Goal: Transaction & Acquisition: Purchase product/service

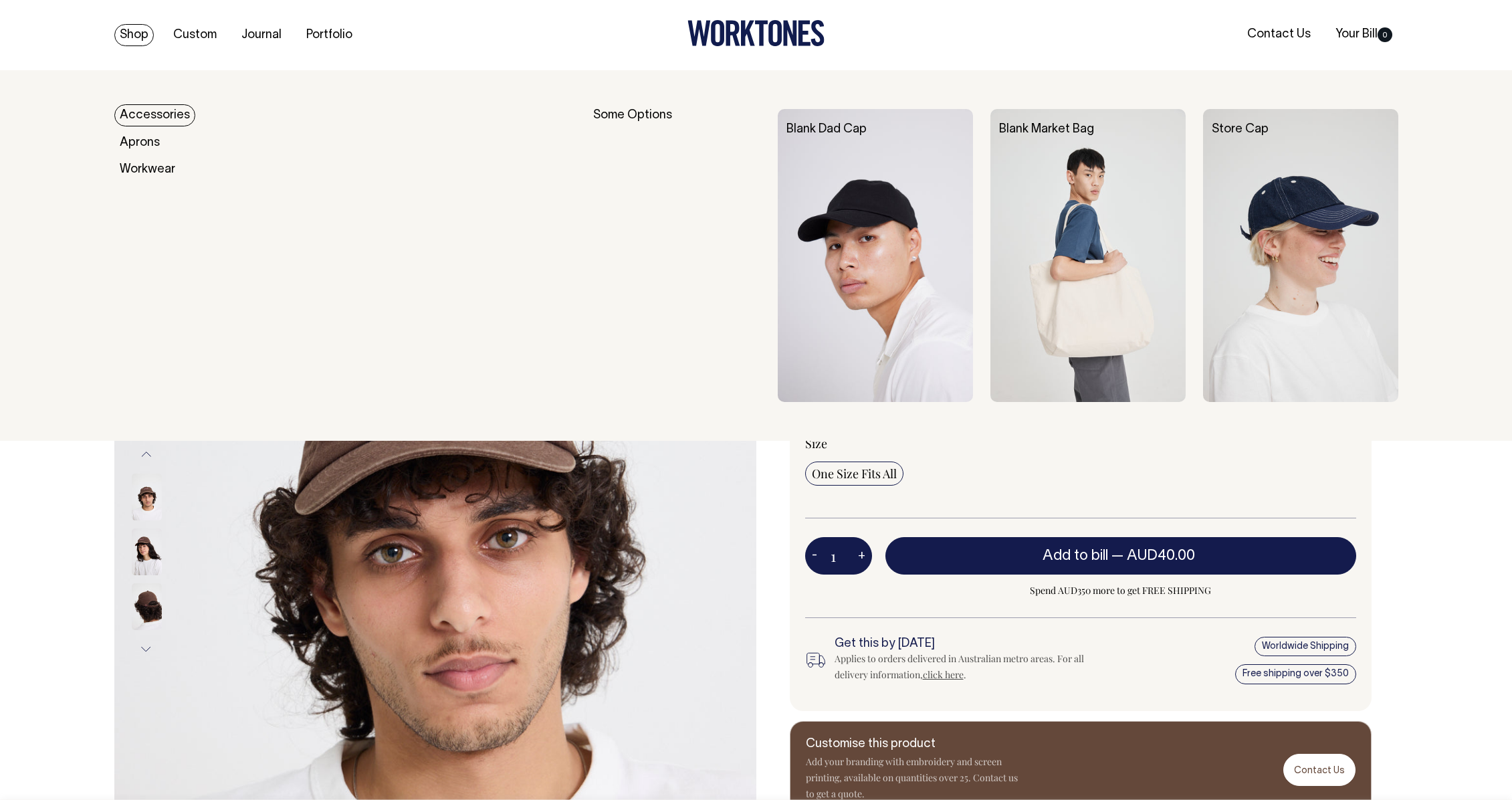
click at [134, 42] on link "Shop" at bounding box center [134, 35] width 39 height 22
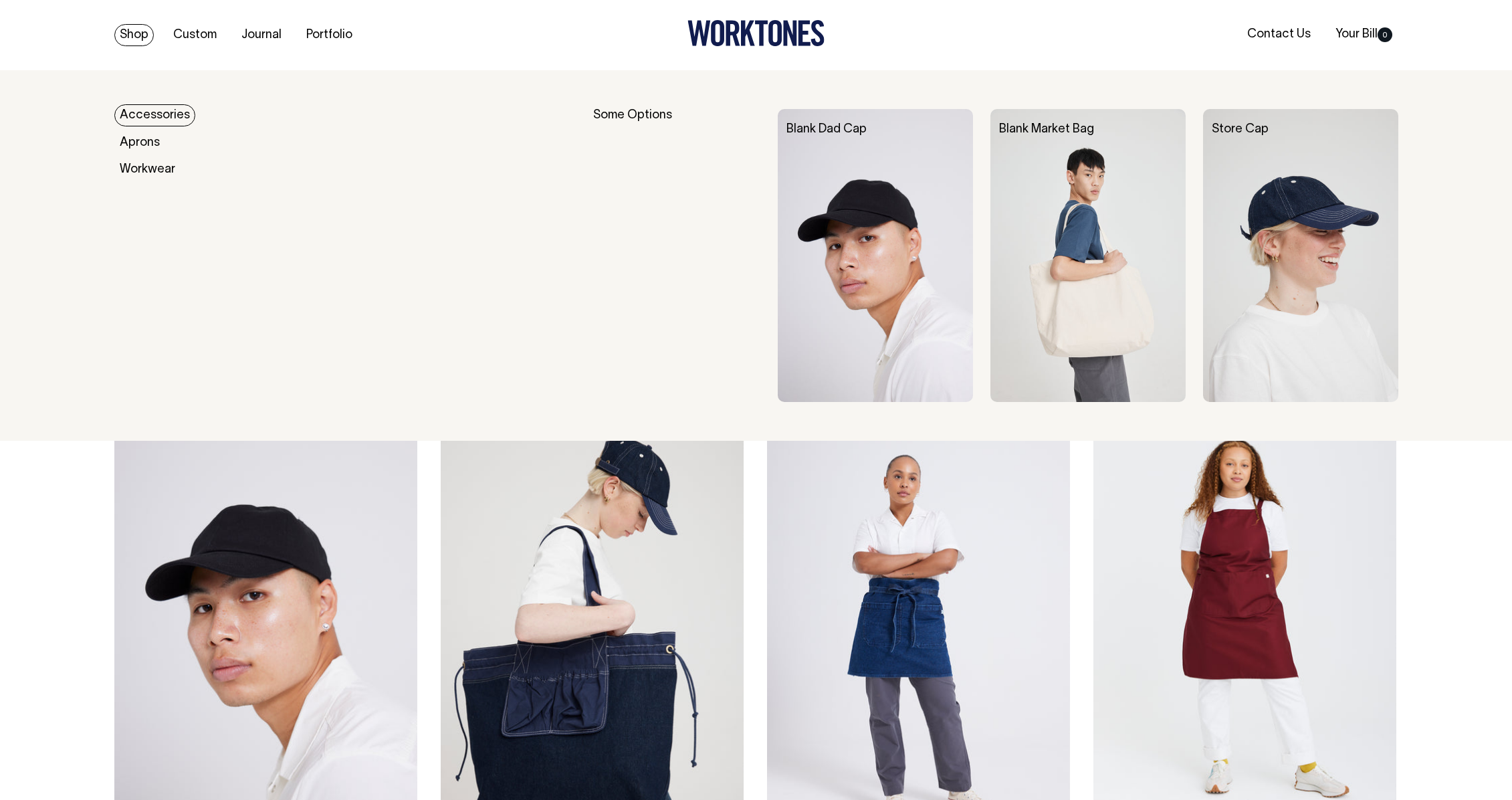
click at [184, 116] on link "Accessories" at bounding box center [154, 115] width 81 height 22
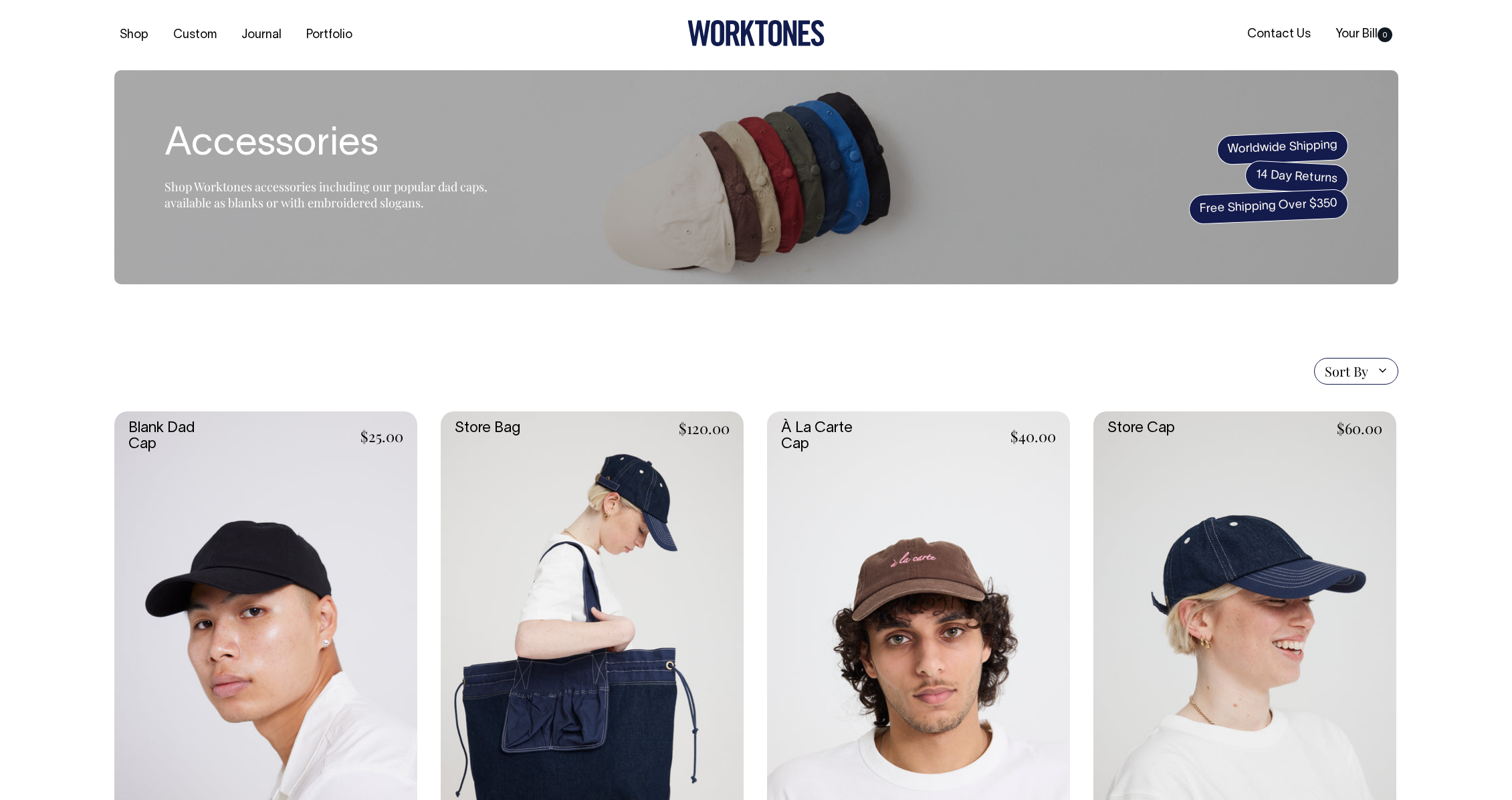
click at [676, 182] on section "Accessories Shop Worktones accessories including our popular dad caps, availabl…" at bounding box center [756, 177] width 1284 height 214
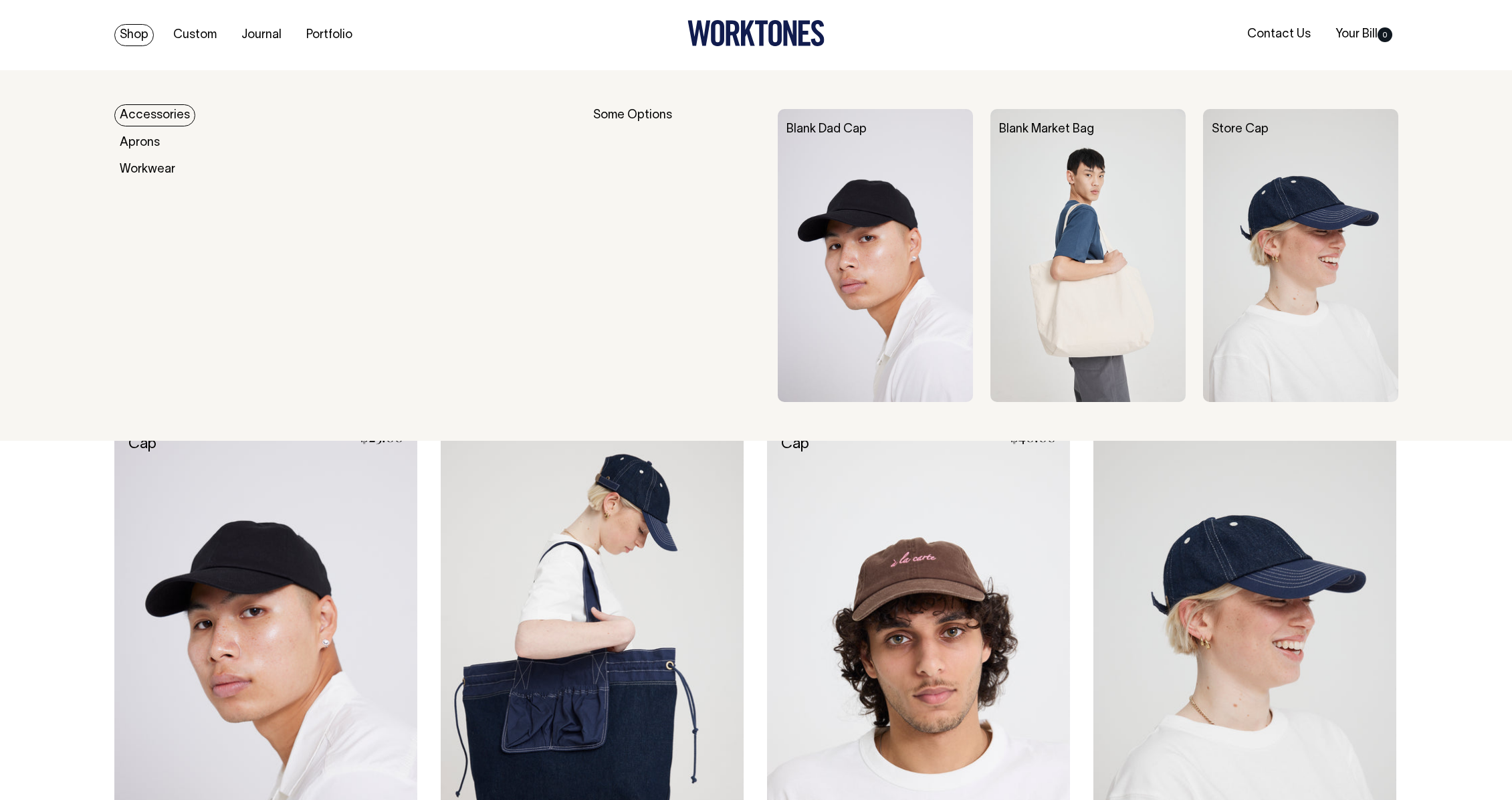
click at [121, 39] on link "Shop" at bounding box center [134, 35] width 39 height 22
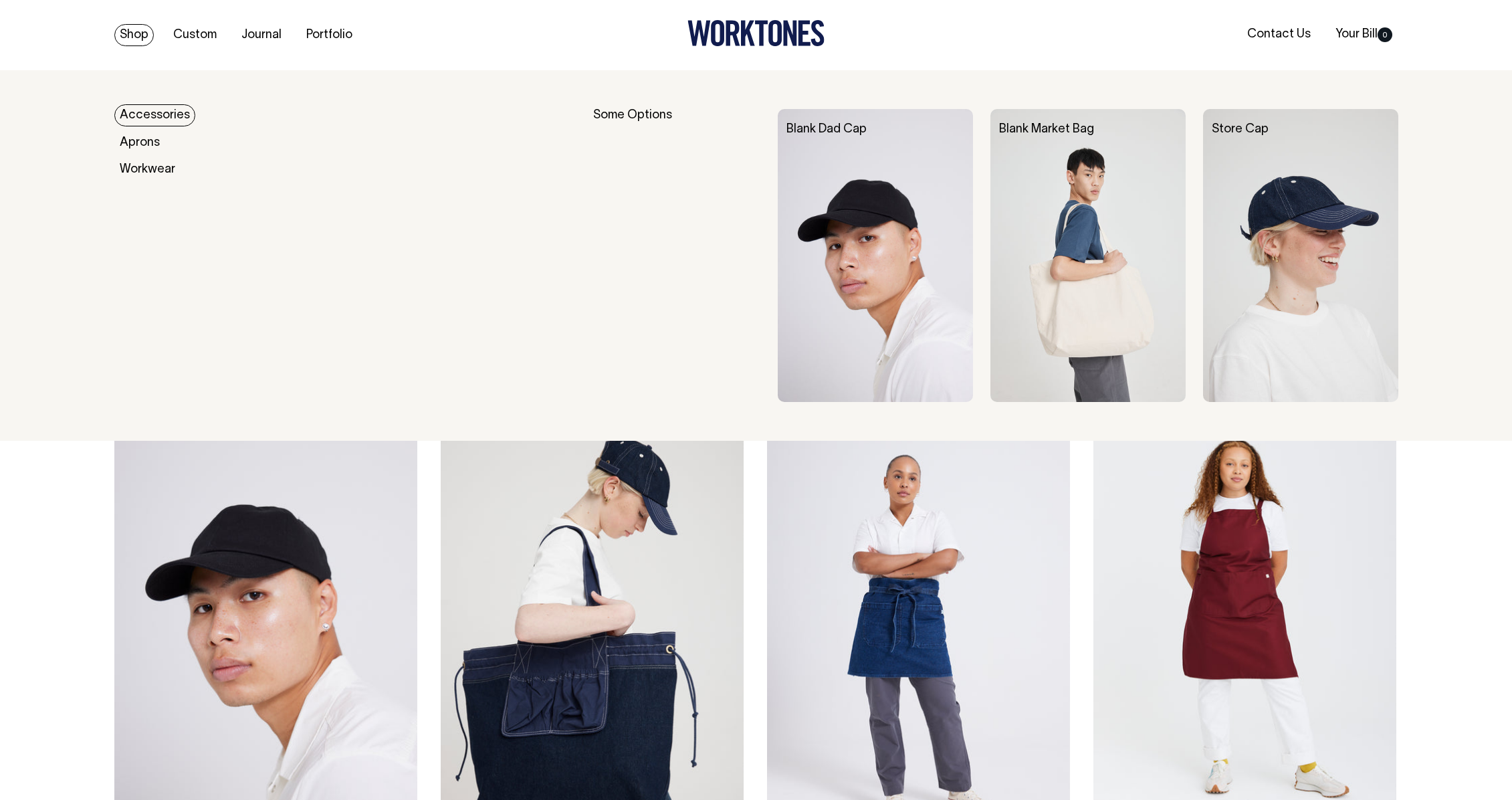
click at [123, 36] on link "Shop" at bounding box center [134, 35] width 39 height 22
click at [130, 37] on link "Shop" at bounding box center [134, 35] width 39 height 22
click at [129, 27] on link "Shop" at bounding box center [134, 35] width 39 height 22
click at [129, 38] on link "Shop" at bounding box center [134, 35] width 39 height 22
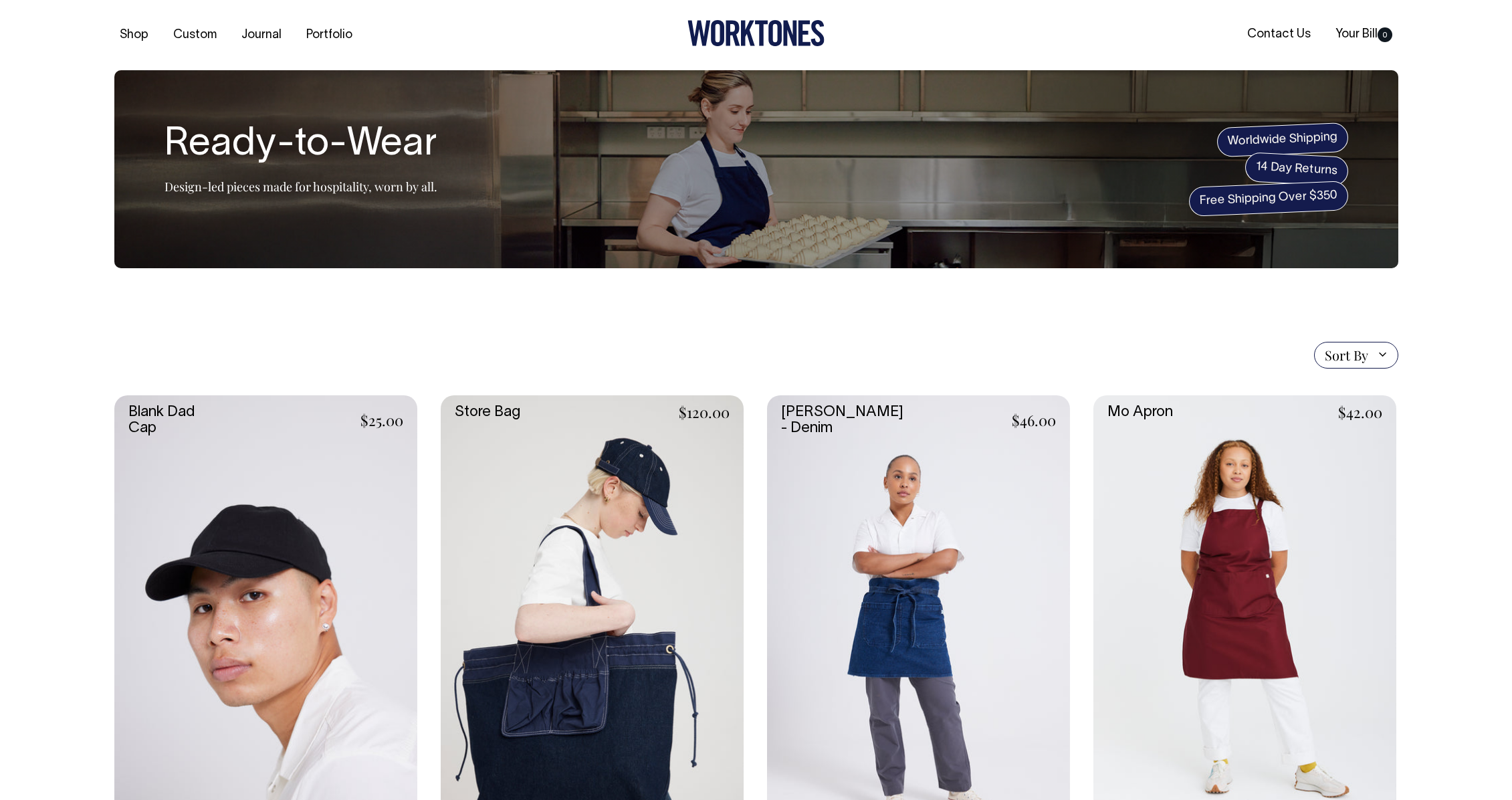
click at [129, 38] on link "Shop" at bounding box center [134, 35] width 39 height 22
click at [242, 470] on link at bounding box center [265, 622] width 303 height 455
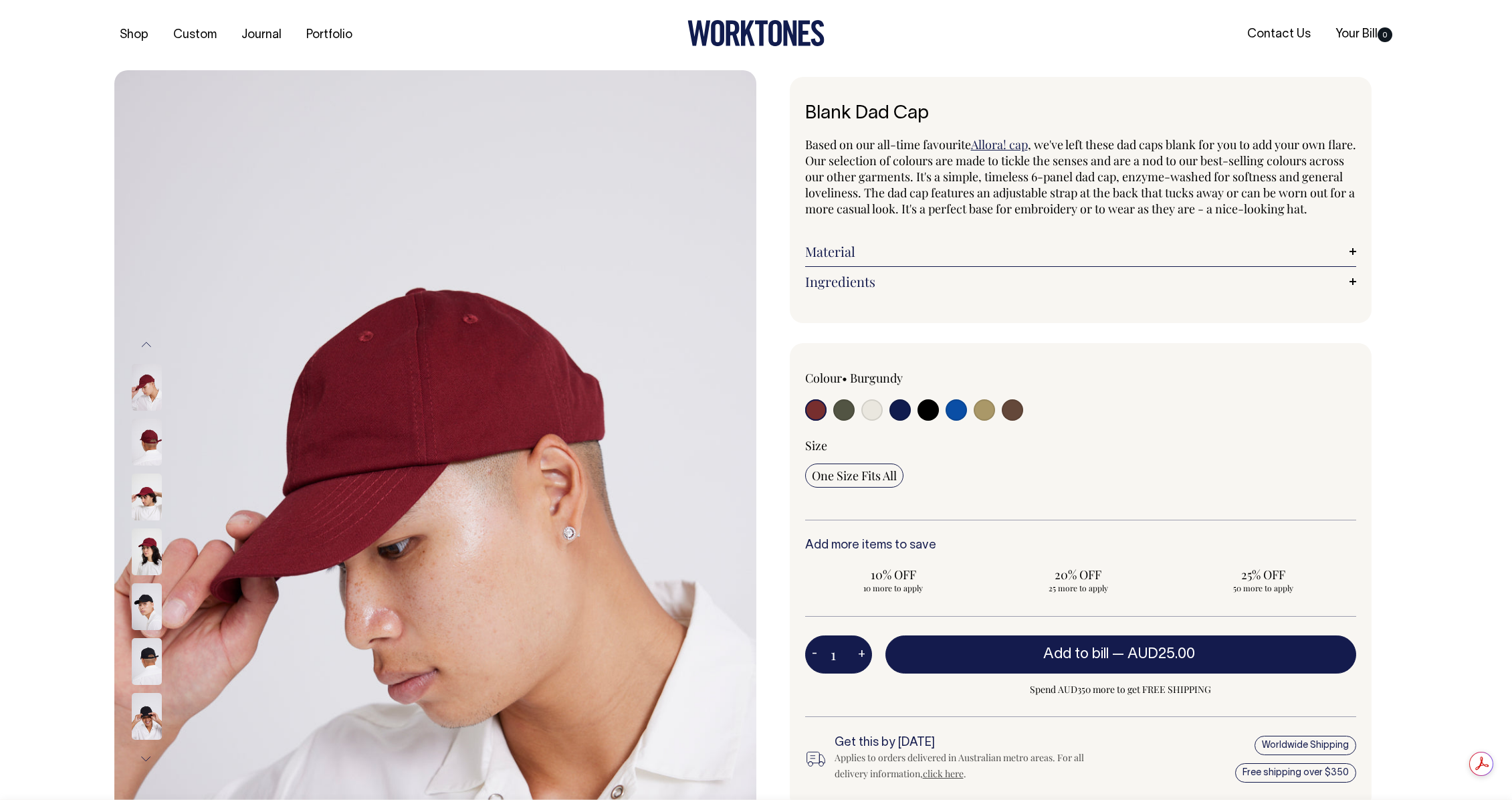
click at [1015, 421] on input "radio" at bounding box center [1012, 410] width 21 height 21
radio input "true"
select select "Espresso"
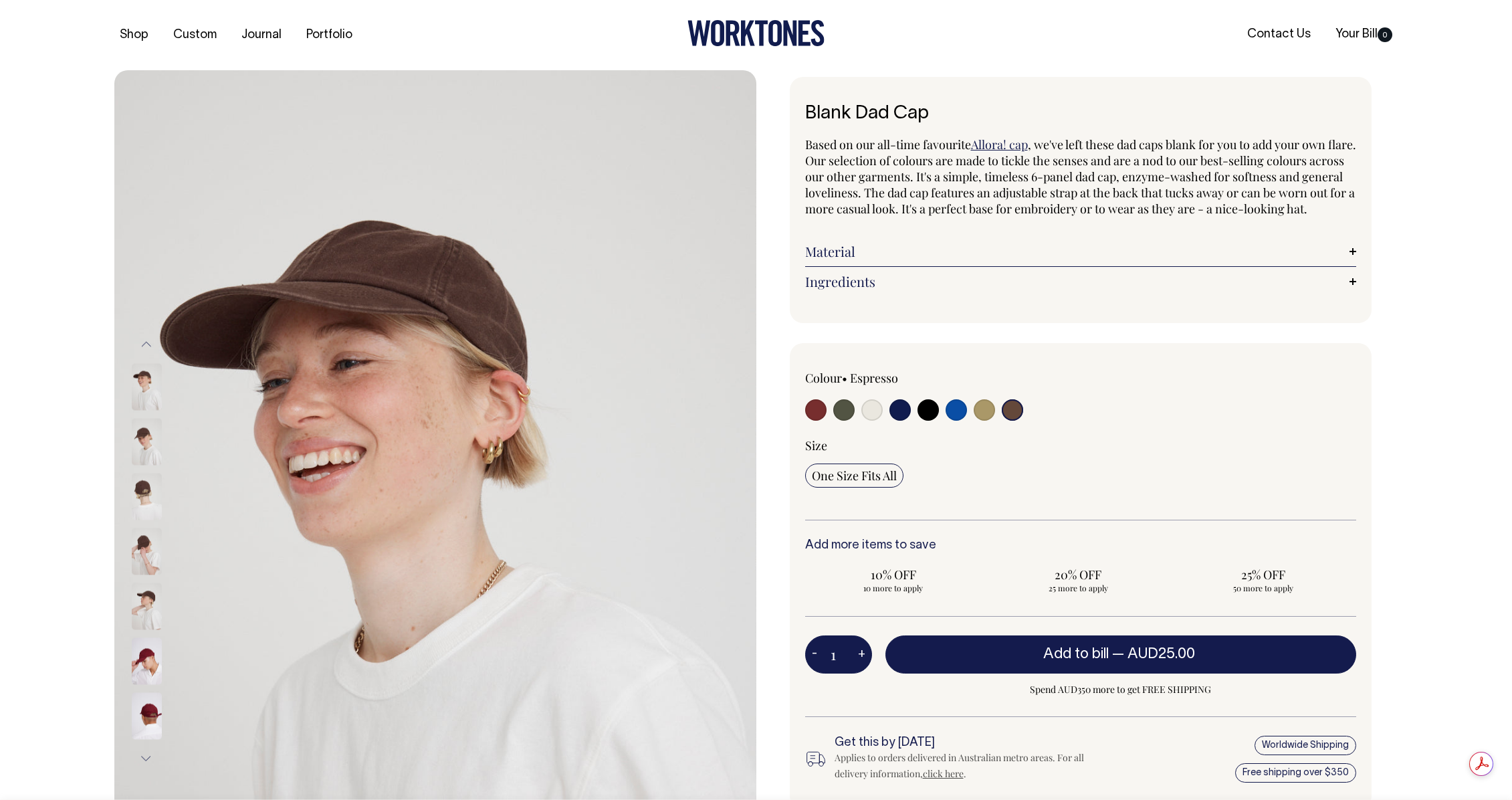
click at [145, 445] on img at bounding box center [147, 441] width 30 height 46
click at [145, 444] on img at bounding box center [147, 441] width 30 height 46
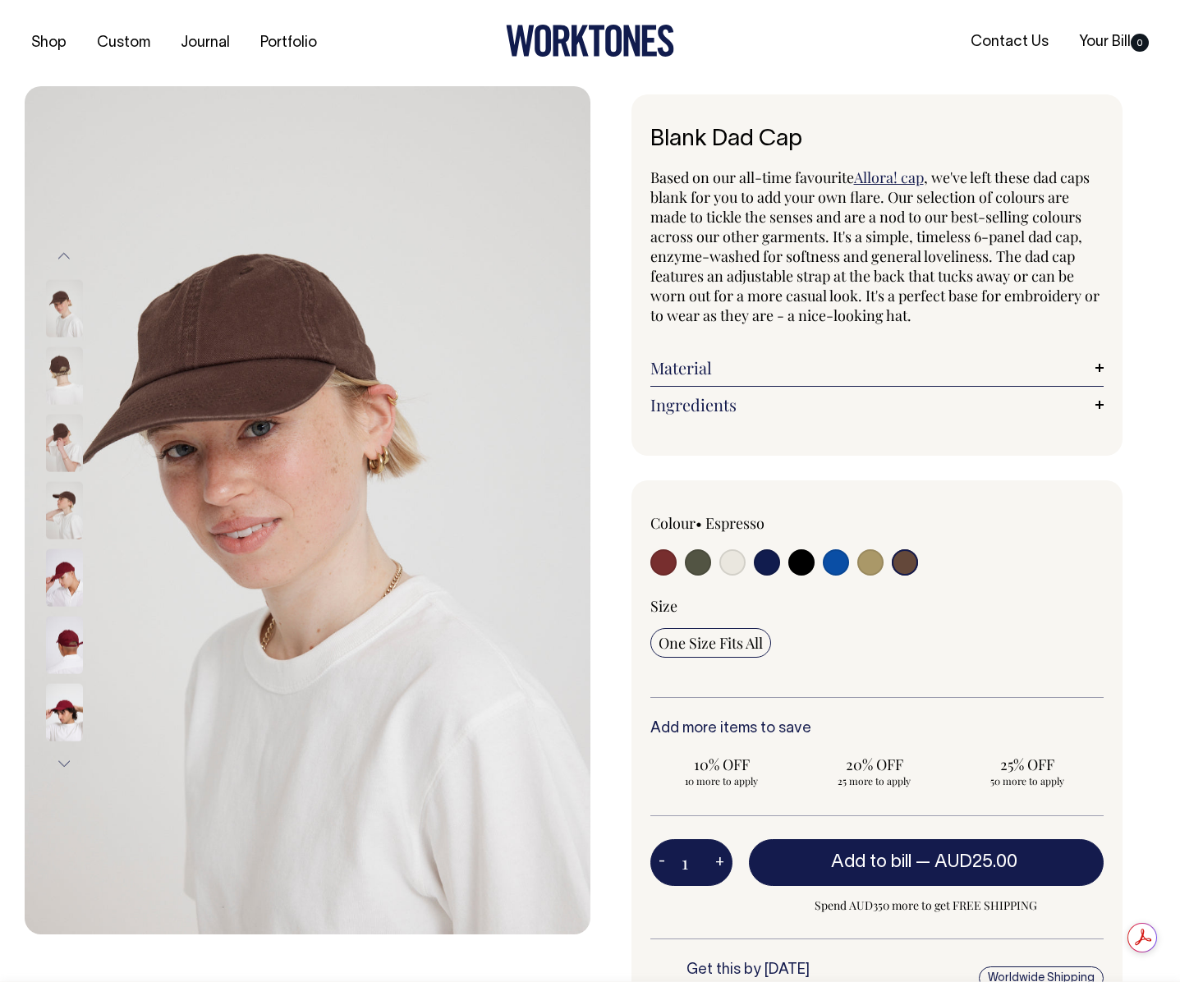
click at [61, 440] on img at bounding box center [64, 442] width 37 height 57
